Goal: Find specific page/section: Find specific page/section

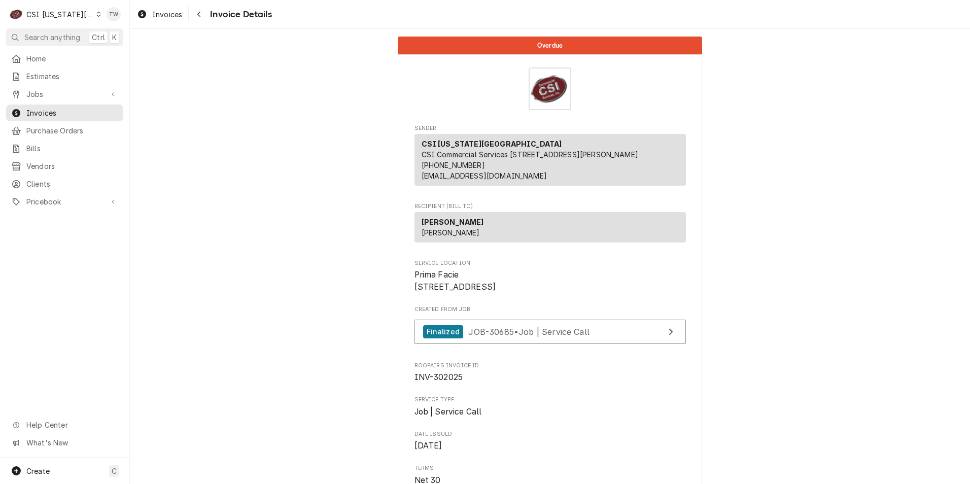
scroll to position [2193, 0]
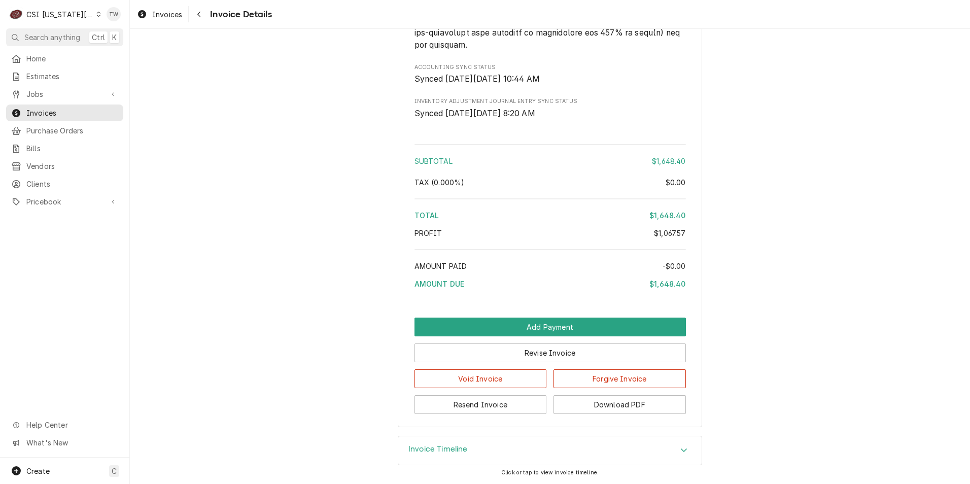
drag, startPoint x: 201, startPoint y: 18, endPoint x: 231, endPoint y: 26, distance: 30.6
click at [201, 18] on div "Navigate back" at bounding box center [199, 14] width 10 height 10
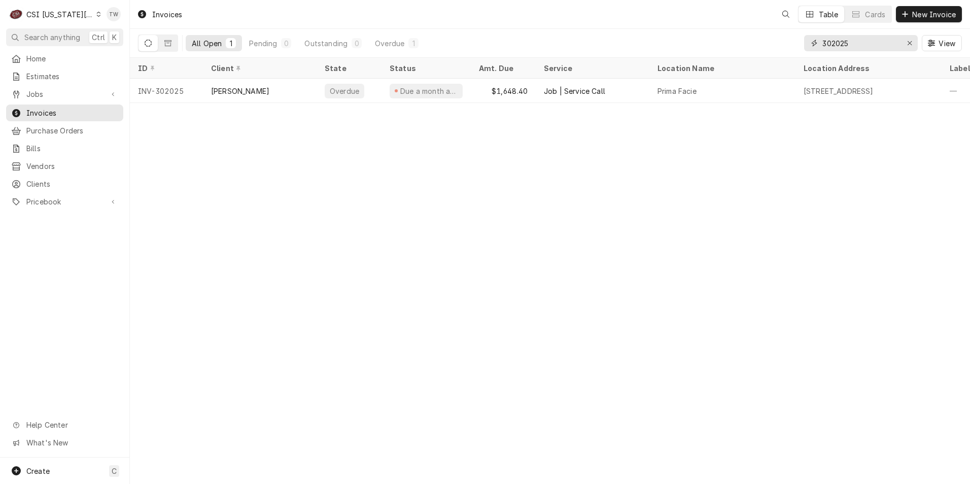
click at [836, 46] on input "302025" at bounding box center [860, 43] width 76 height 16
click at [847, 41] on input "302025" at bounding box center [860, 43] width 76 height 16
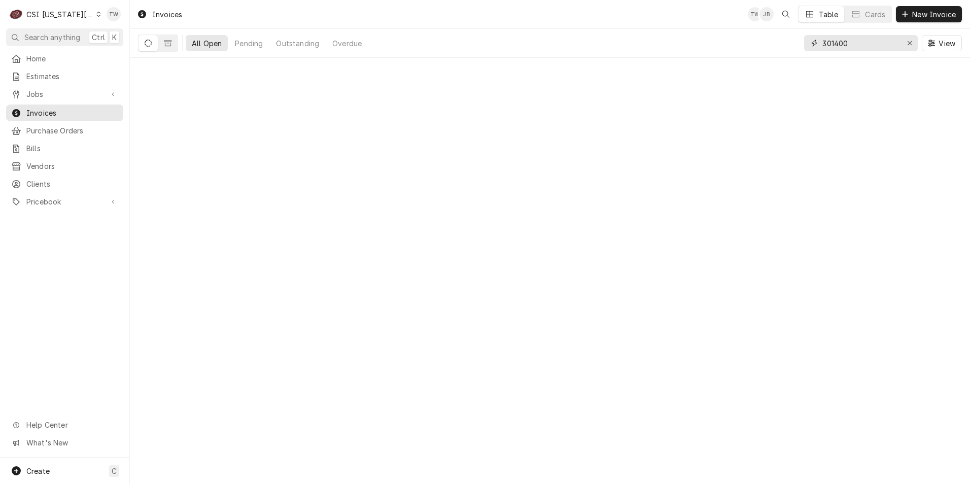
type input "301400"
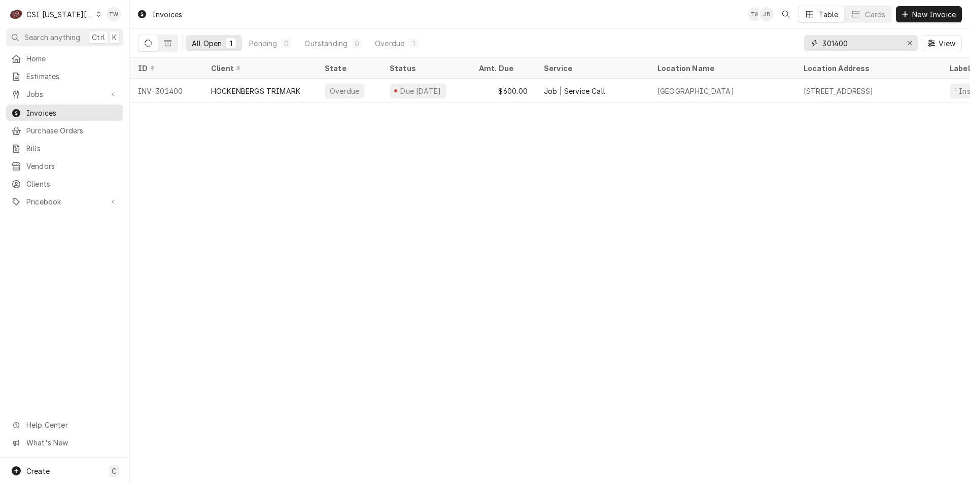
drag, startPoint x: 873, startPoint y: 44, endPoint x: 622, endPoint y: 14, distance: 253.3
click at [622, 14] on div "Invoices TW JB Table Cards New Invoice All Open 1 Pending 0 Outstanding 0 Overd…" at bounding box center [550, 29] width 840 height 58
click at [36, 175] on link "Clients" at bounding box center [64, 183] width 117 height 17
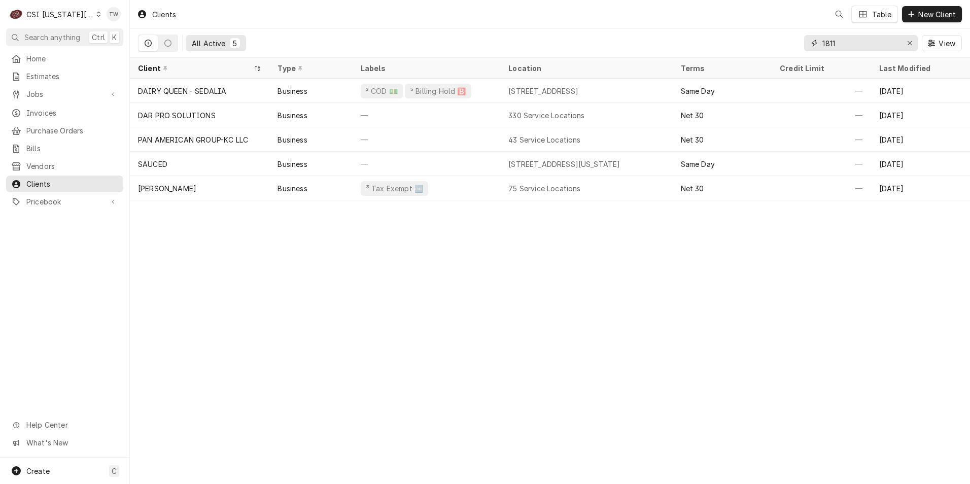
drag, startPoint x: 829, startPoint y: 43, endPoint x: 700, endPoint y: 32, distance: 129.2
click at [711, 33] on div "All Active 5 1811 View" at bounding box center [550, 43] width 824 height 28
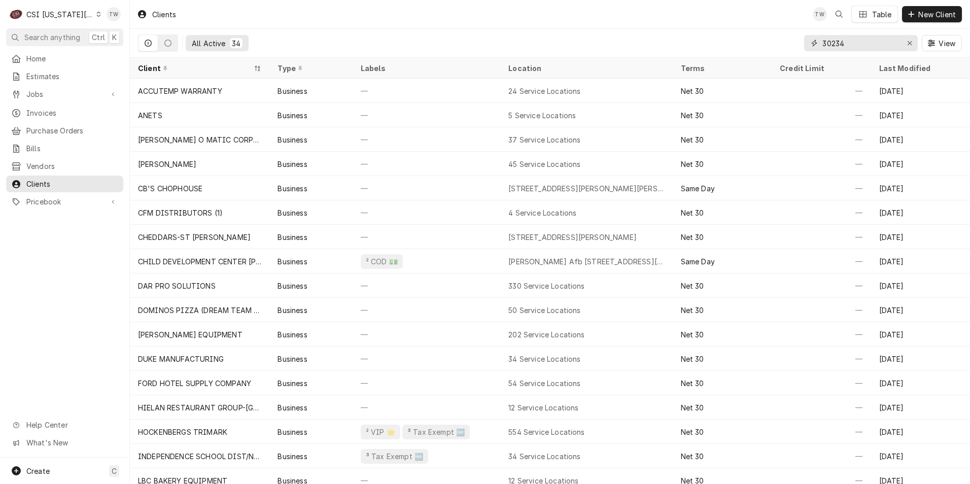
type input "302343"
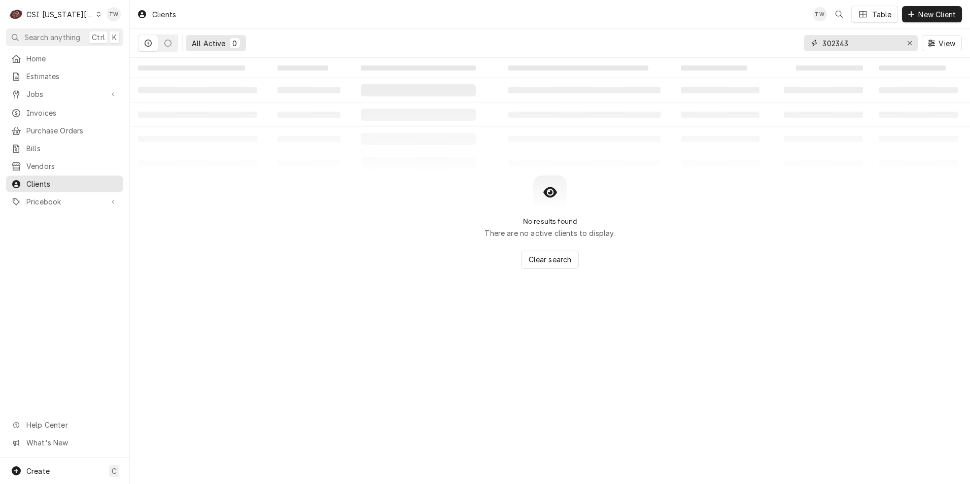
drag, startPoint x: 856, startPoint y: 42, endPoint x: 713, endPoint y: 16, distance: 144.7
click at [713, 16] on div "Clients TW Table New Client All Active 0 302343 View" at bounding box center [550, 29] width 840 height 58
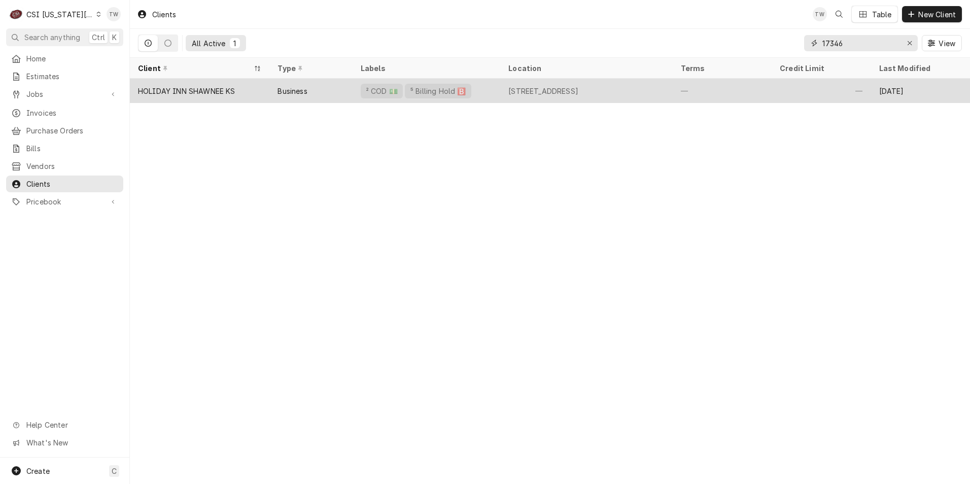
type input "17346"
click at [262, 95] on div "HOLIDAY INN SHAWNEE KS" at bounding box center [199, 91] width 139 height 24
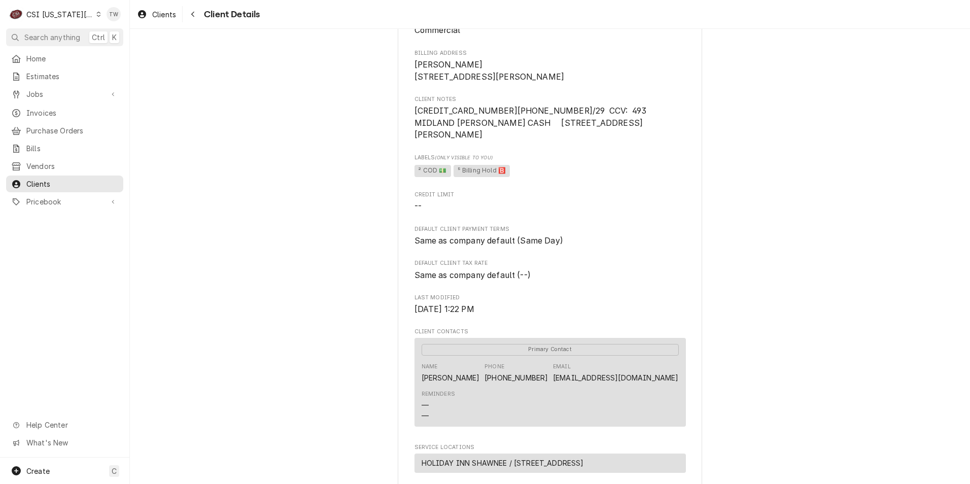
scroll to position [101, 0]
